Goal: Task Accomplishment & Management: Manage account settings

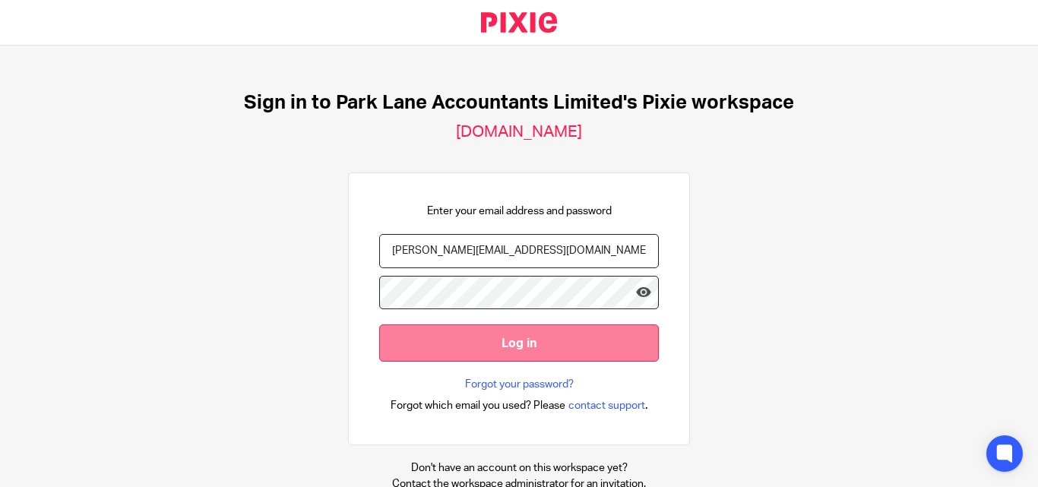
click at [400, 352] on input "Log in" at bounding box center [519, 342] width 280 height 37
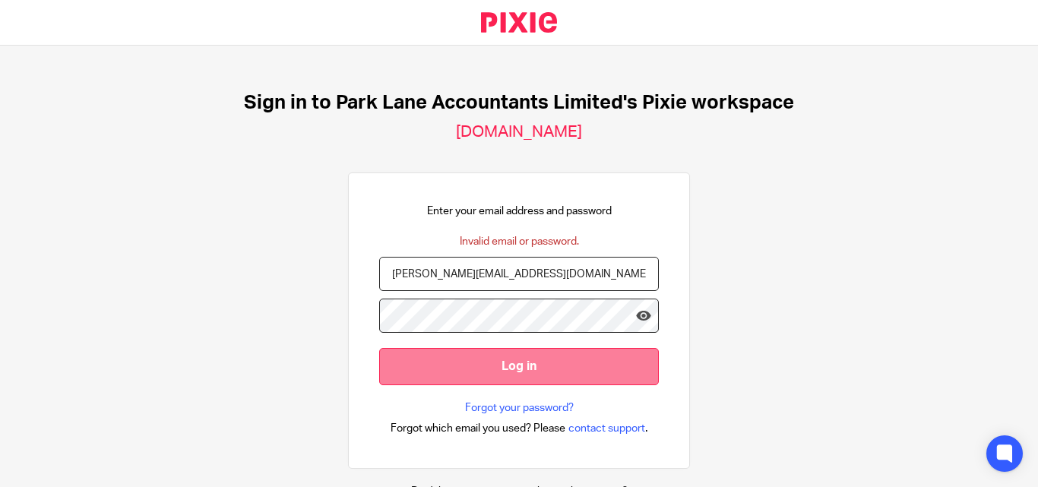
click at [463, 383] on input "Log in" at bounding box center [519, 366] width 280 height 37
